Goal: Information Seeking & Learning: Check status

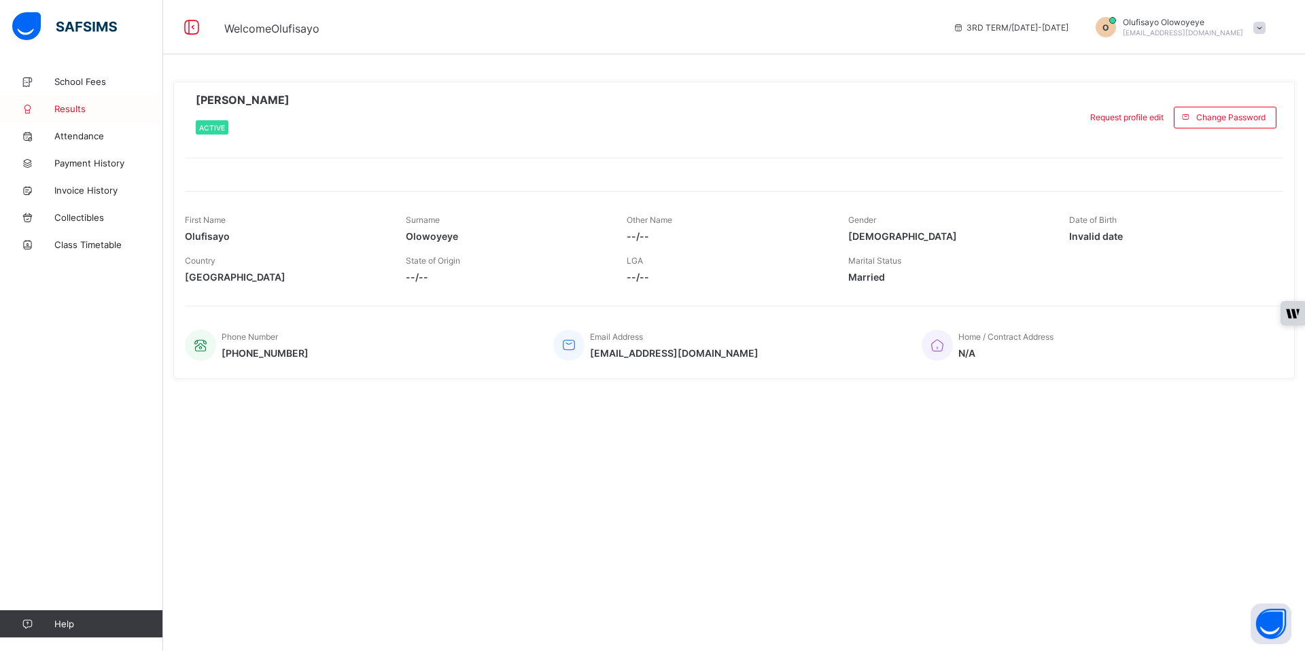
drag, startPoint x: 99, startPoint y: 109, endPoint x: 91, endPoint y: 111, distance: 7.8
click at [97, 109] on span "Results" at bounding box center [108, 108] width 109 height 11
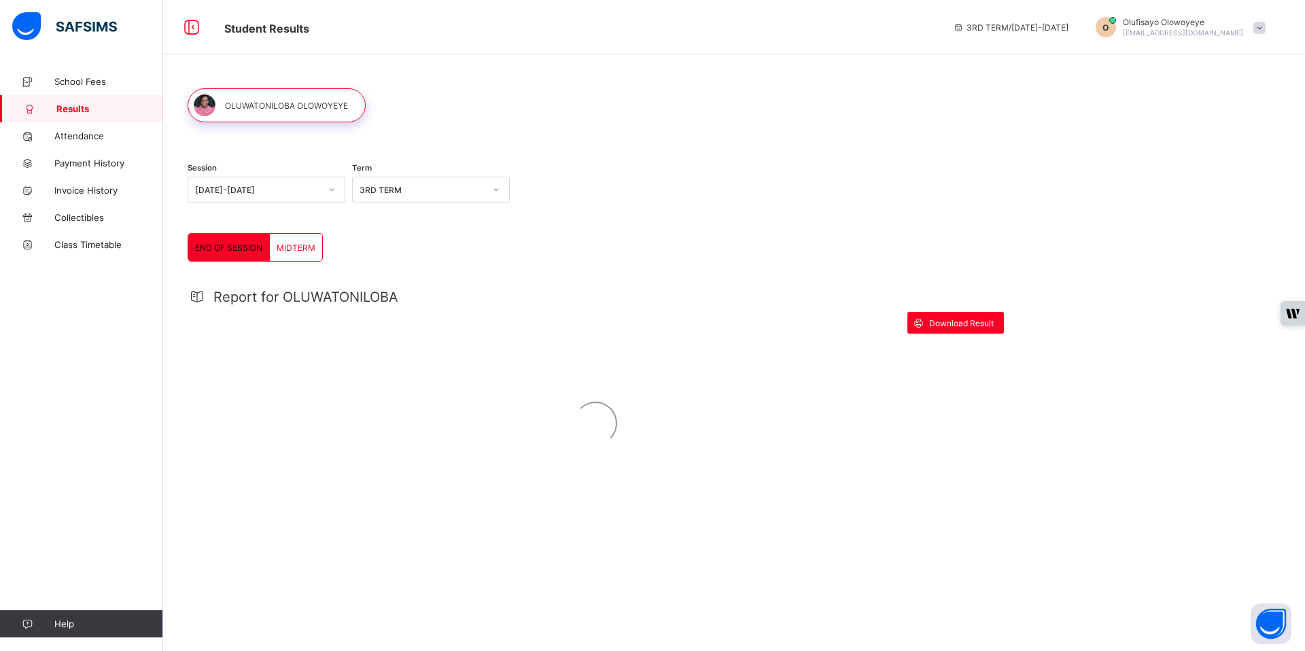
click at [262, 192] on div "[DATE]-[DATE]" at bounding box center [257, 190] width 125 height 10
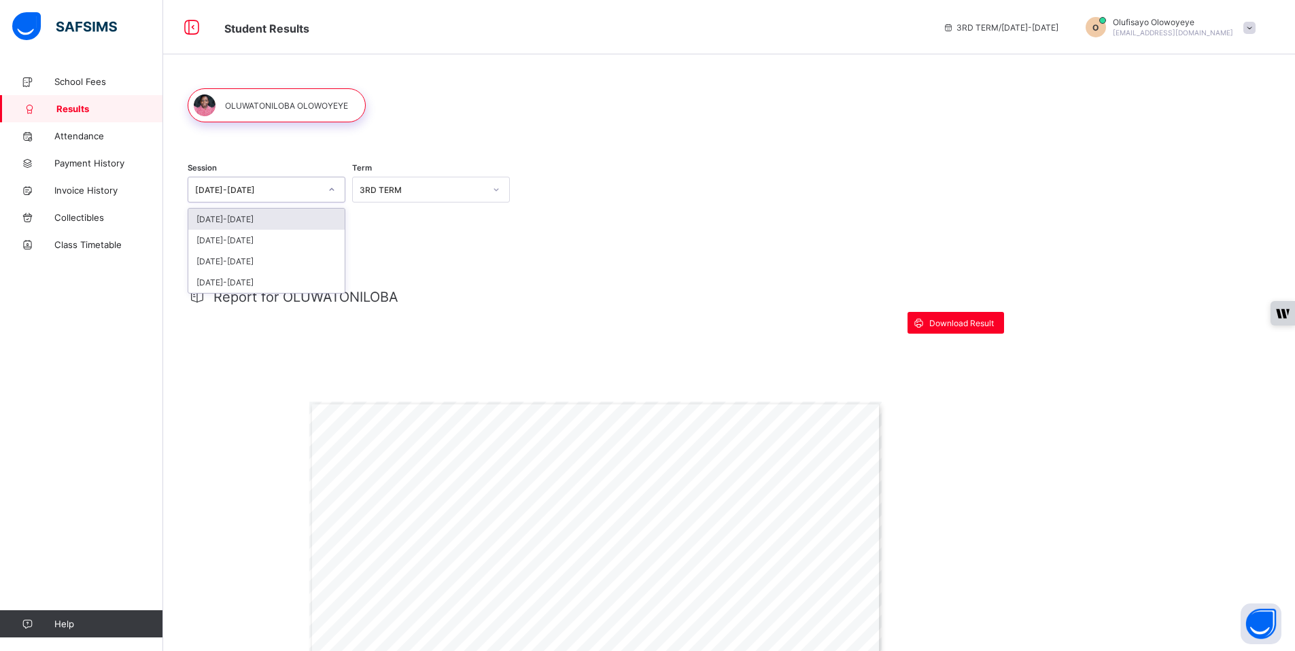
drag, startPoint x: 194, startPoint y: 381, endPoint x: 203, endPoint y: 383, distance: 9.2
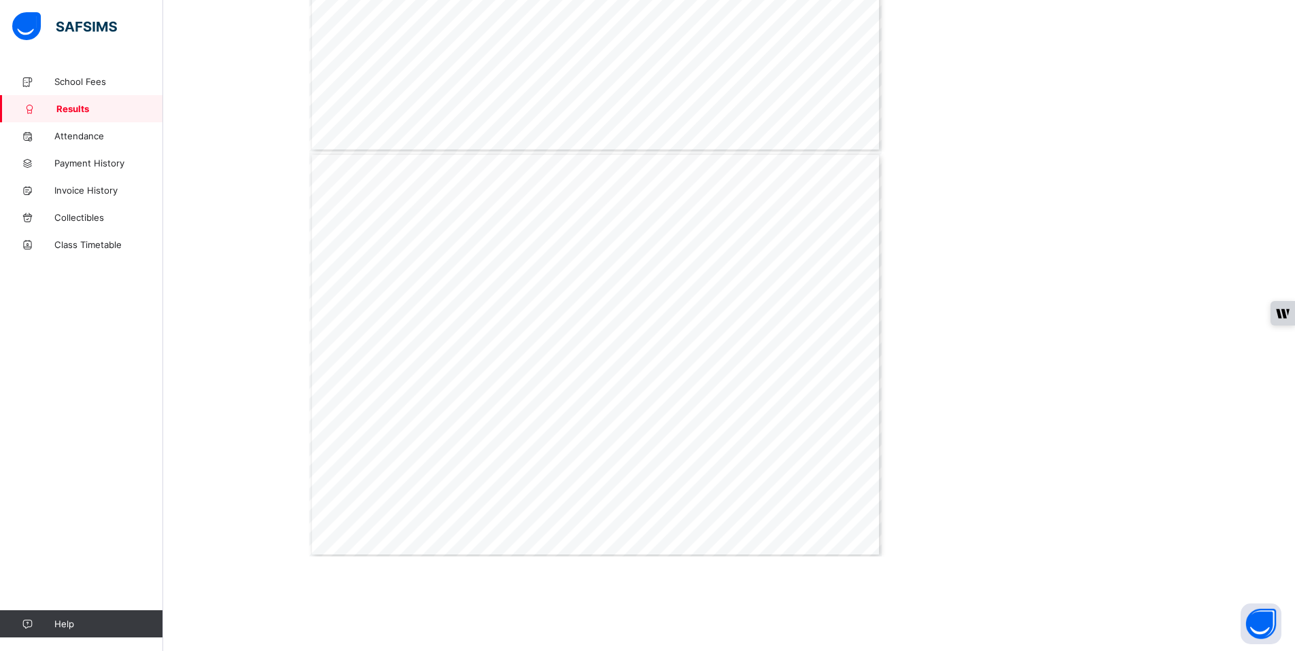
scroll to position [655, 0]
click at [549, 425] on div "Page 2 Powered by Flexisaf Edusoft Limited | [URL][DOMAIN_NAME] Name: OLUWATONI…" at bounding box center [595, 354] width 572 height 405
click at [562, 436] on div "Page 2 Powered by Flexisaf Edusoft Limited | [URL][DOMAIN_NAME] Name: OLUWATONI…" at bounding box center [595, 354] width 572 height 405
click at [69, 218] on span "Collectibles" at bounding box center [108, 217] width 109 height 11
click at [69, 207] on link "Collectibles" at bounding box center [81, 217] width 163 height 27
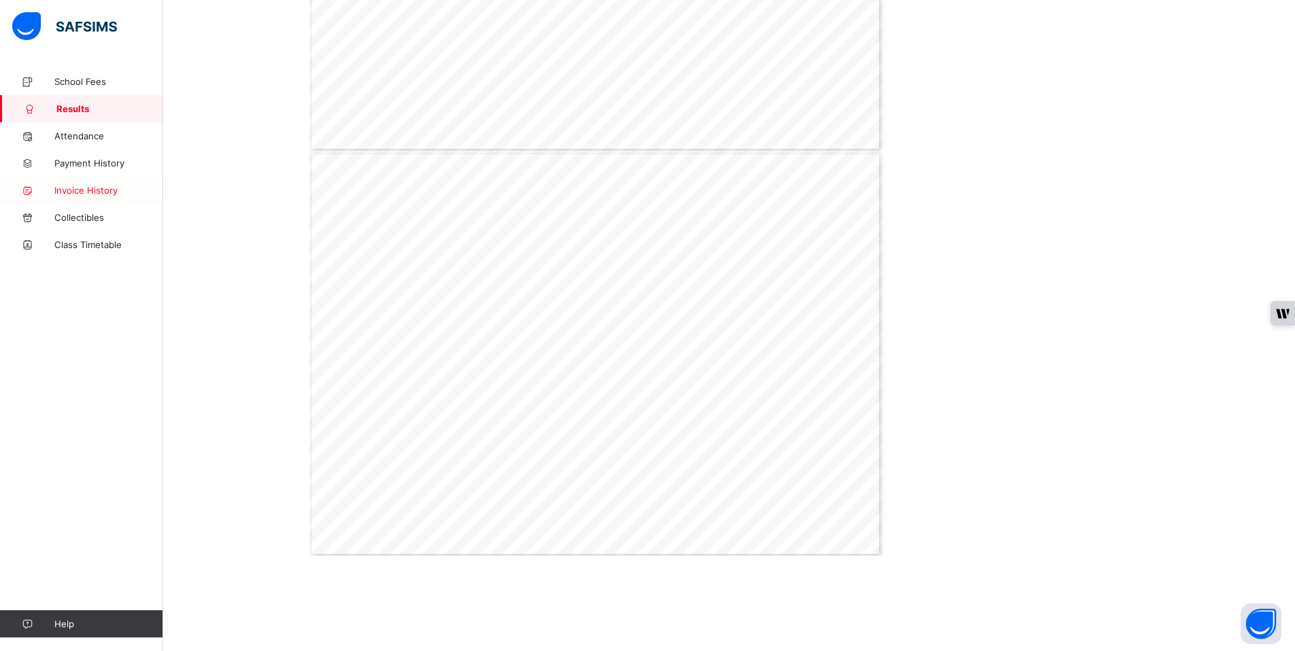
click at [73, 252] on link "Class Timetable" at bounding box center [81, 244] width 163 height 27
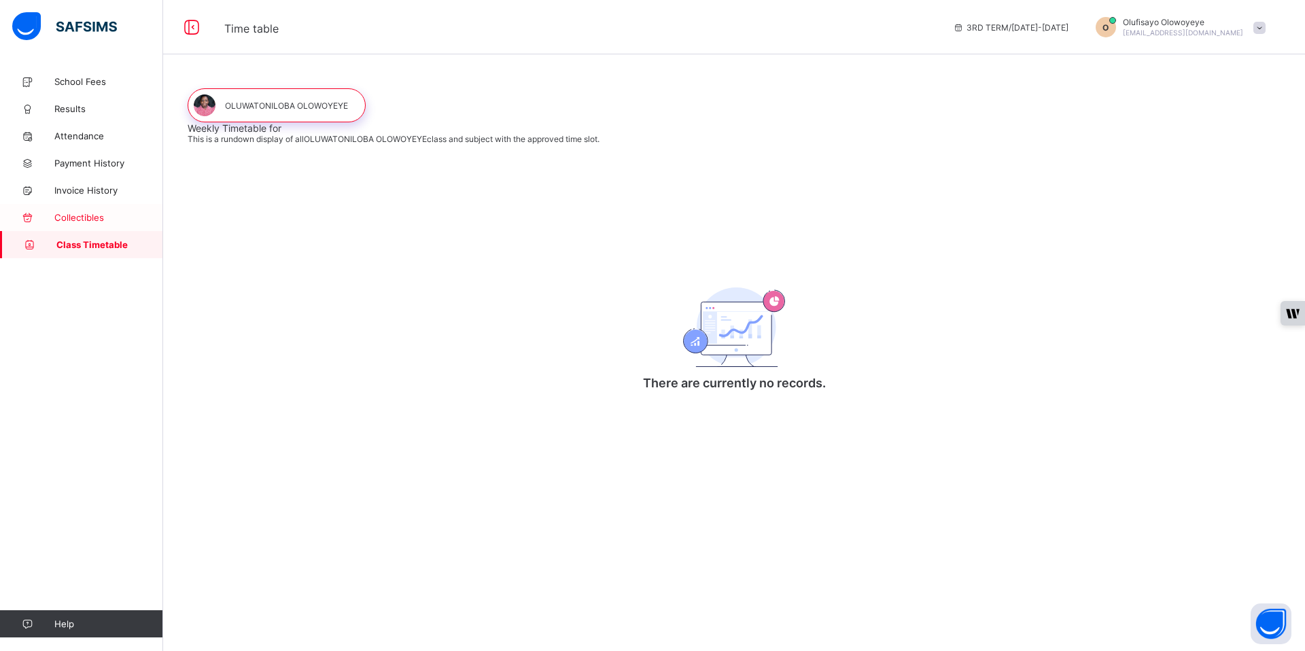
click at [71, 221] on span "Collectibles" at bounding box center [108, 217] width 109 height 11
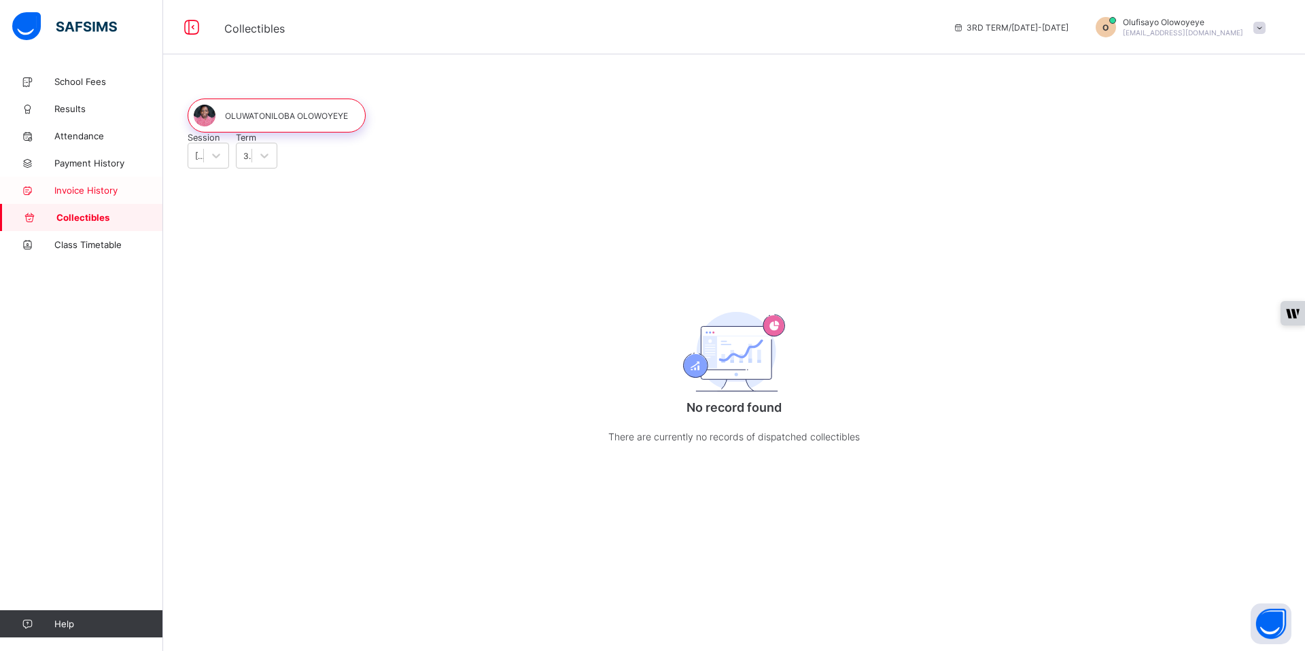
click at [86, 187] on span "Invoice History" at bounding box center [108, 190] width 109 height 11
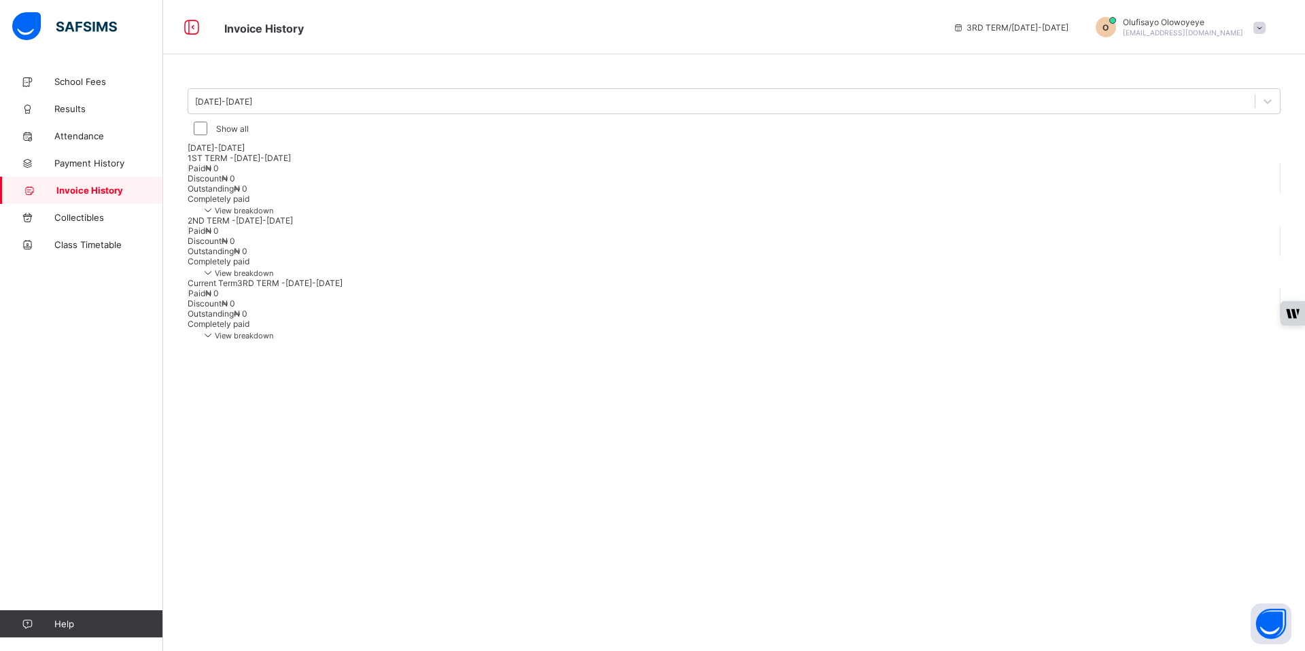
click at [273, 341] on span "View breakdown" at bounding box center [237, 336] width 72 height 10
click at [1192, 341] on div "Current Term 3RD TERM - [DATE]-[DATE] Paid ₦ 0 Discount ₦ 0 Outstanding ₦ 0 Com…" at bounding box center [734, 309] width 1093 height 63
click at [301, 341] on div "Click to hide breakdown" at bounding box center [251, 335] width 100 height 12
click at [215, 341] on icon at bounding box center [208, 335] width 14 height 12
click at [85, 111] on span "Results" at bounding box center [108, 108] width 109 height 11
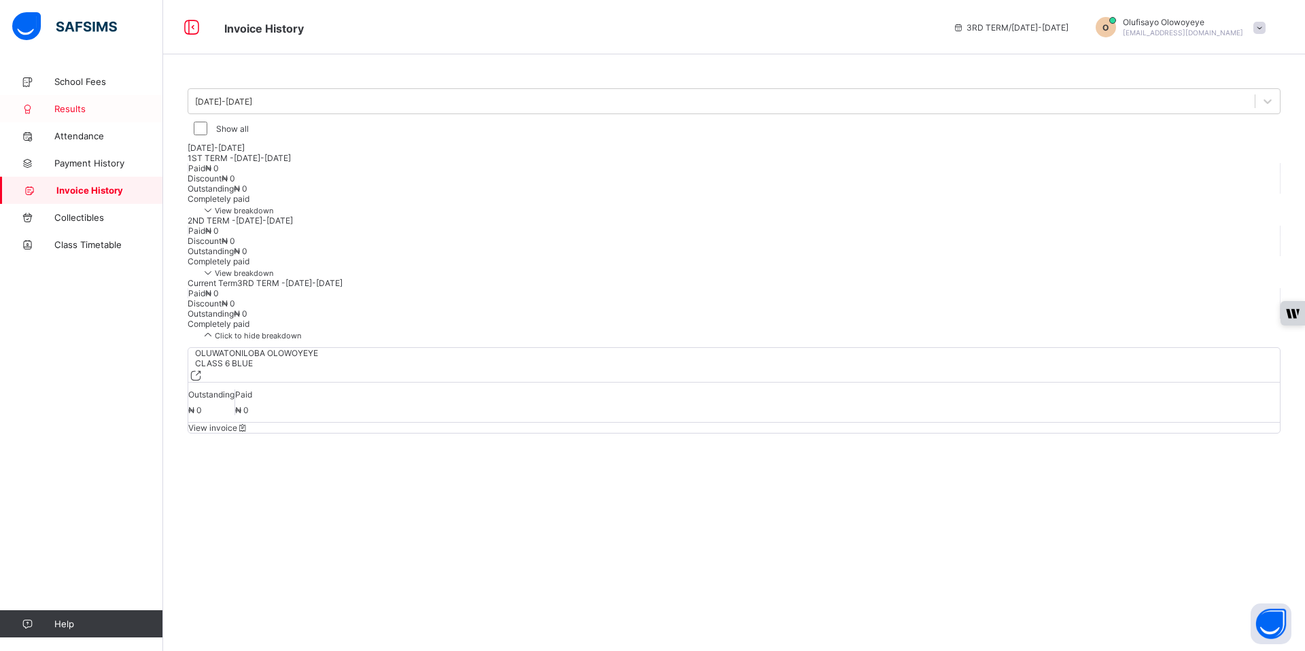
click at [94, 114] on span "Results" at bounding box center [108, 108] width 109 height 11
click at [76, 105] on span "Results" at bounding box center [108, 108] width 109 height 11
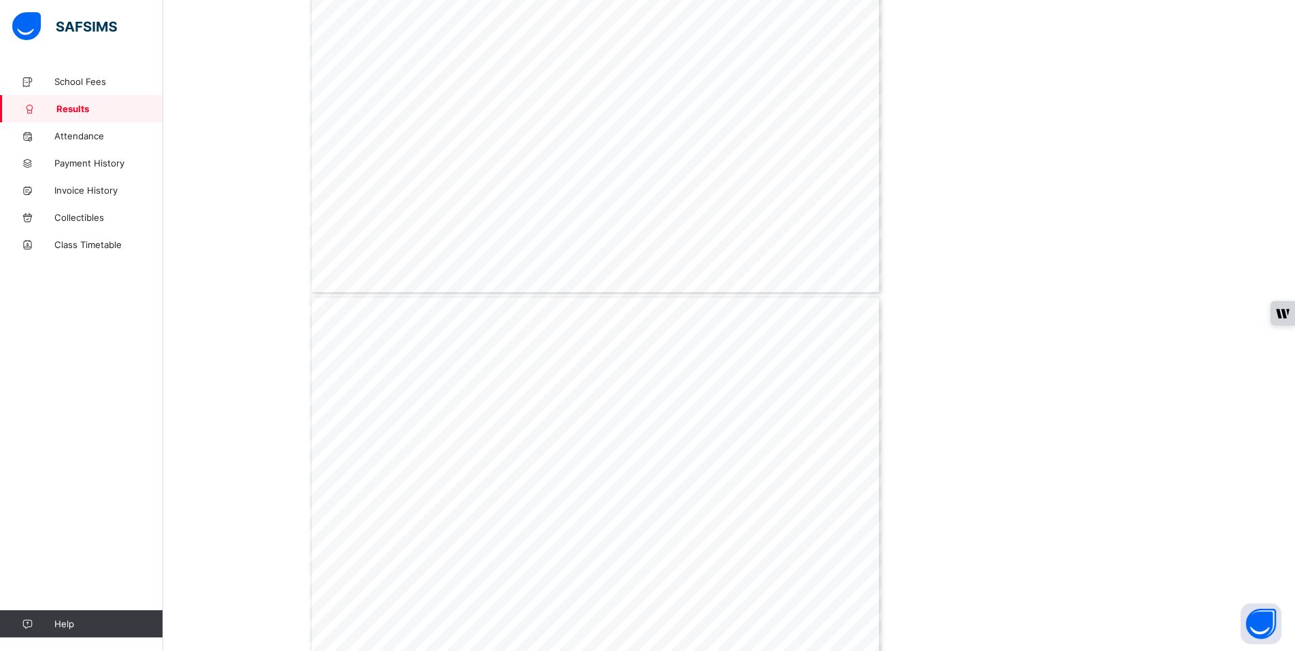
scroll to position [655, 0]
click at [608, 167] on div "Page 2 Powered by Flexisaf Edusoft Limited | [URL][DOMAIN_NAME] Name: OLUWATONI…" at bounding box center [595, 354] width 572 height 405
click at [542, 463] on div "Page 2 Powered by Flexisaf Edusoft Limited | [URL][DOMAIN_NAME] Name: OLUWATONI…" at bounding box center [595, 624] width 572 height 405
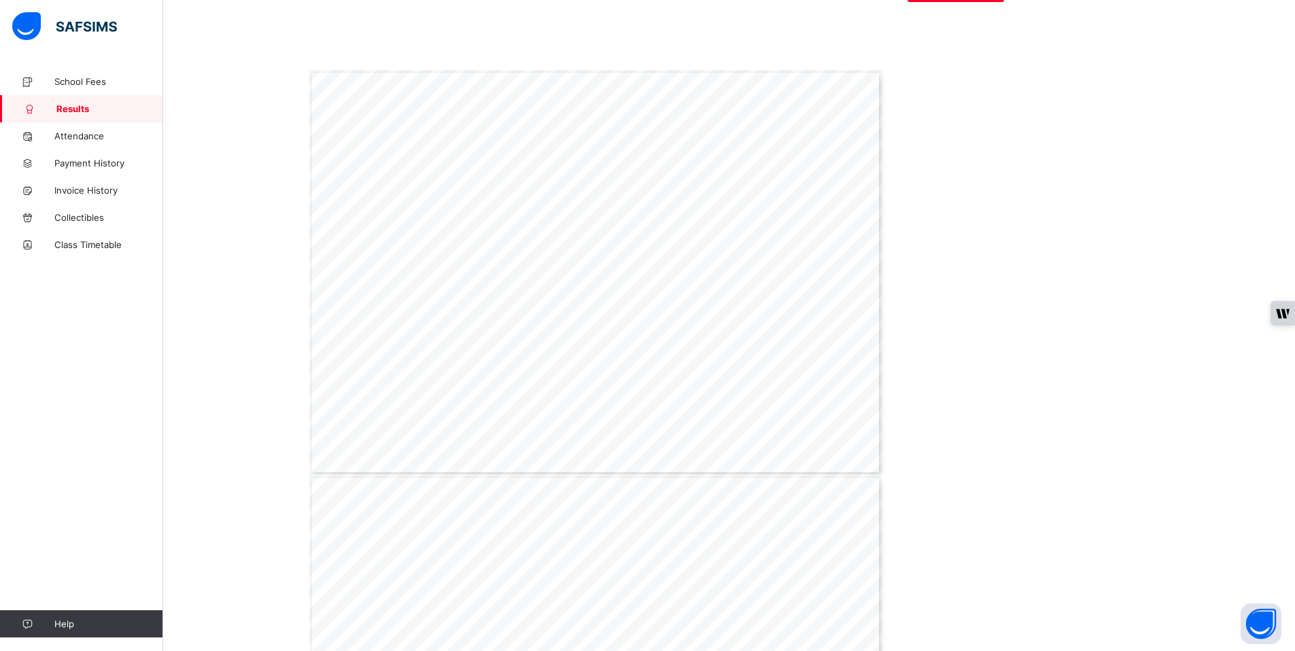
click at [795, 316] on span "daradara ninu kilaasi. Kaare! (He has an excellent" at bounding box center [787, 318] width 109 height 5
drag, startPoint x: 798, startPoint y: 317, endPoint x: 809, endPoint y: 346, distance: 30.6
click at [812, 346] on div "Page 1 Powered by Flexisaf Edusoft Limited | [URL][DOMAIN_NAME] COGNITIVE ABILI…" at bounding box center [595, 272] width 572 height 405
click at [808, 345] on span "Annual Grade: A" at bounding box center [797, 343] width 42 height 5
